Goal: Information Seeking & Learning: Compare options

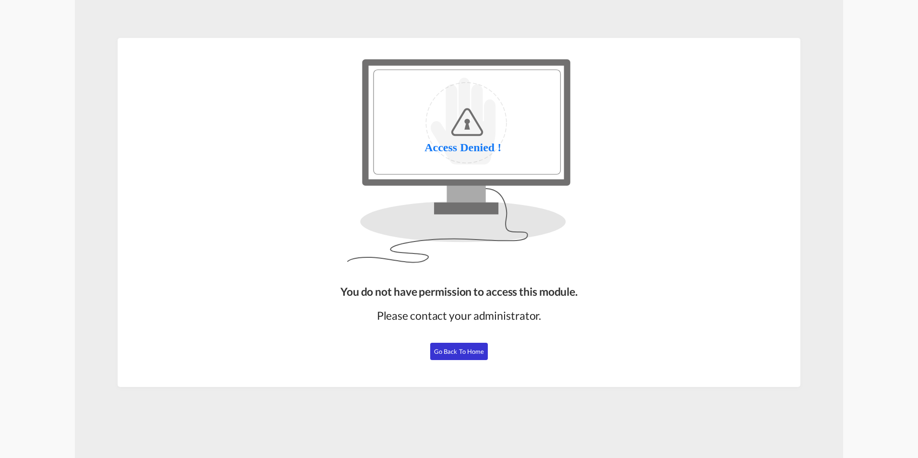
click at [464, 346] on button "Go Back to Home" at bounding box center [459, 351] width 58 height 17
